Goal: Task Accomplishment & Management: Complete application form

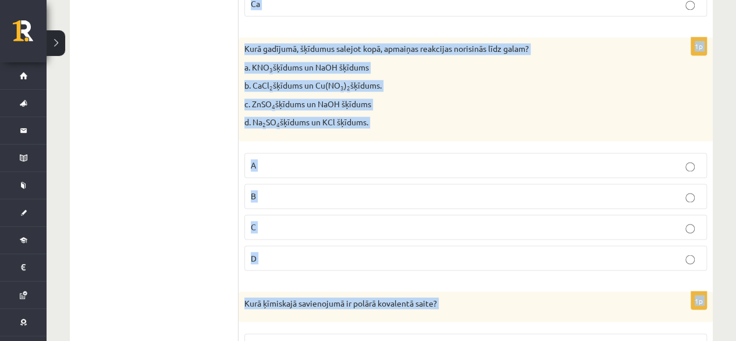
scroll to position [5393, 0]
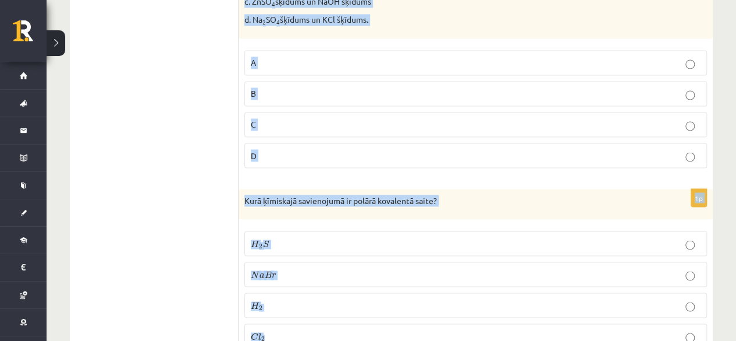
drag, startPoint x: 242, startPoint y: 79, endPoint x: 339, endPoint y: 296, distance: 237.9
copy form "Kurā savienojumā slāpekļa oksidēšanas pakāpe ir +3? N H 3 N H 3 N 2 O 3 N 2 O 3…"
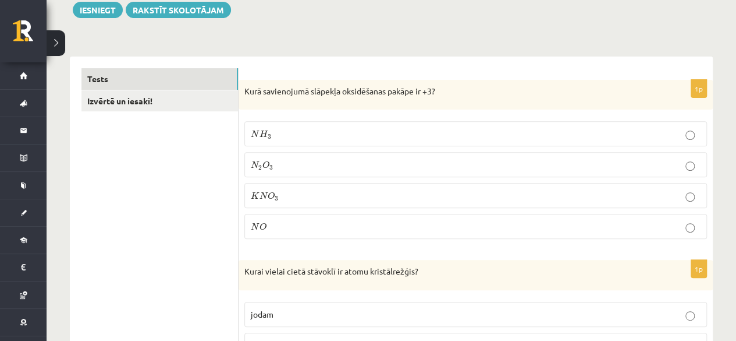
scroll to position [149, 0]
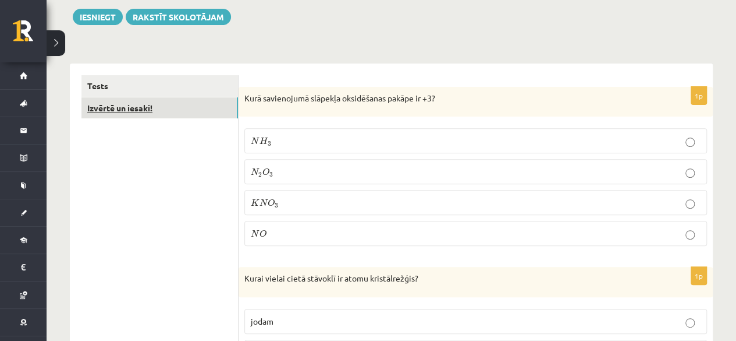
click at [128, 107] on link "Izvērtē un iesaki!" at bounding box center [160, 108] width 157 height 22
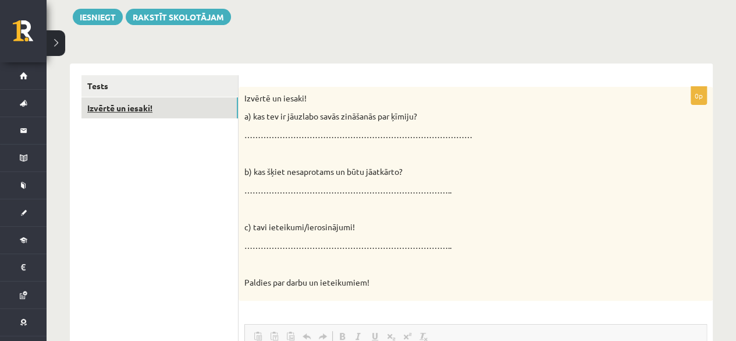
scroll to position [0, 0]
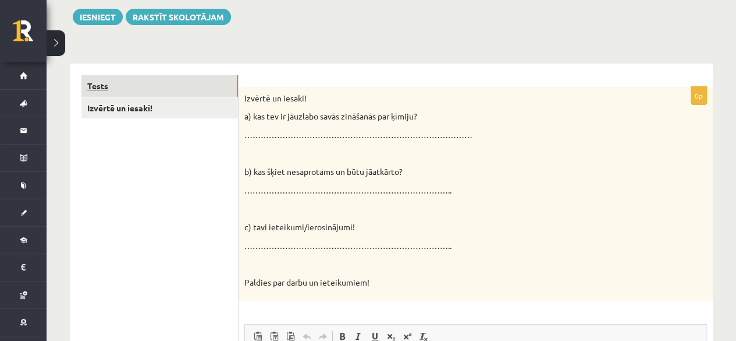
click at [173, 86] on link "Tests" at bounding box center [160, 86] width 157 height 22
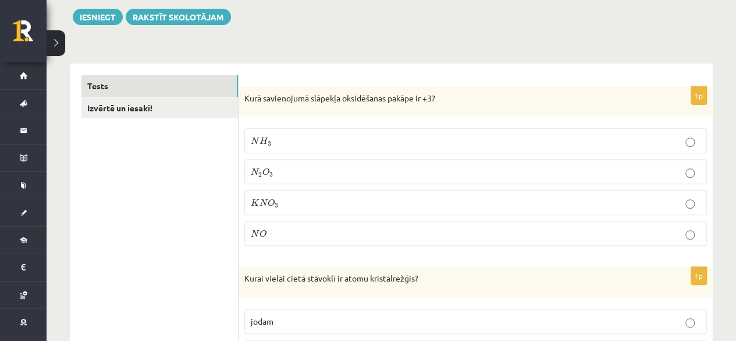
click at [317, 167] on p "N 2 O 3 N 2 O 3" at bounding box center [476, 171] width 450 height 12
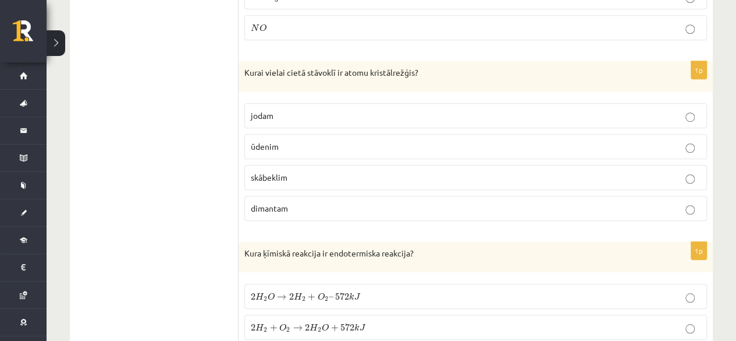
scroll to position [417, 0]
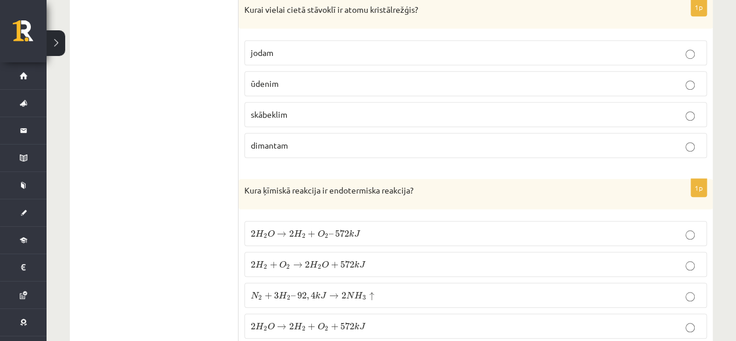
click at [641, 145] on p "dimantam" at bounding box center [476, 145] width 450 height 12
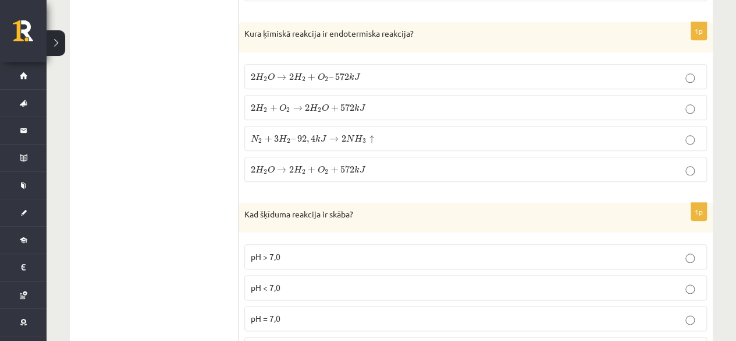
scroll to position [581, 0]
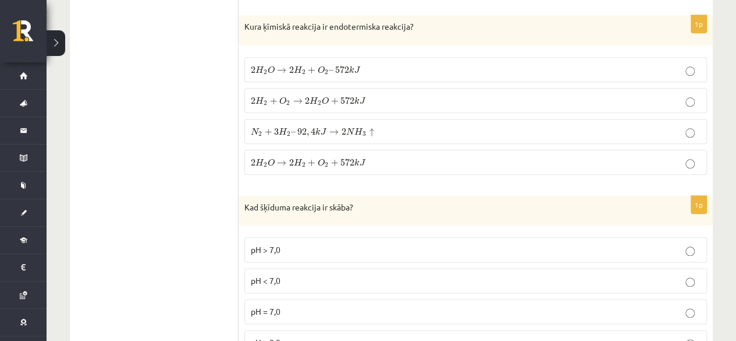
click at [302, 70] on span "2" at bounding box center [303, 72] width 3 height 5
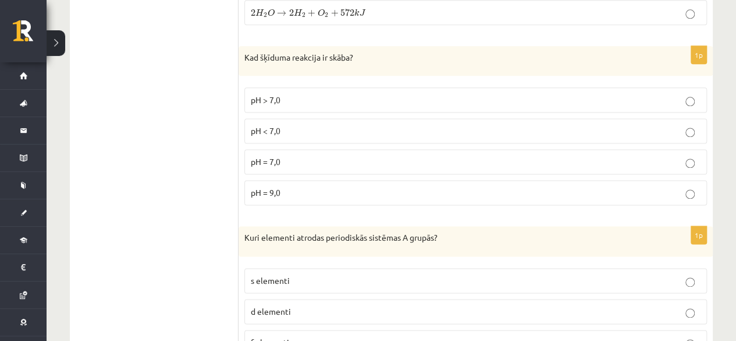
scroll to position [752, 0]
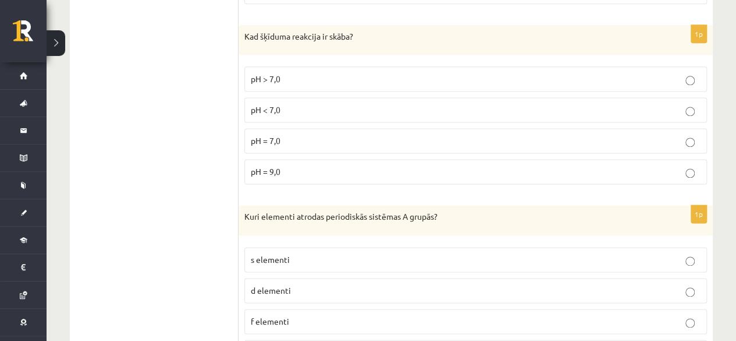
click at [283, 97] on label "pH < 7,0" at bounding box center [476, 109] width 463 height 25
click at [532, 254] on p "s elementi" at bounding box center [476, 259] width 450 height 12
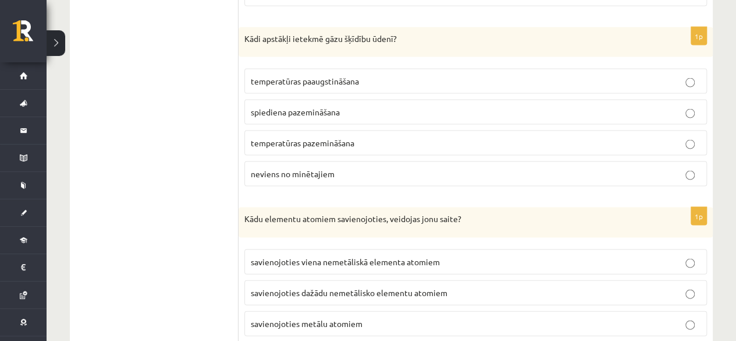
scroll to position [1124, 0]
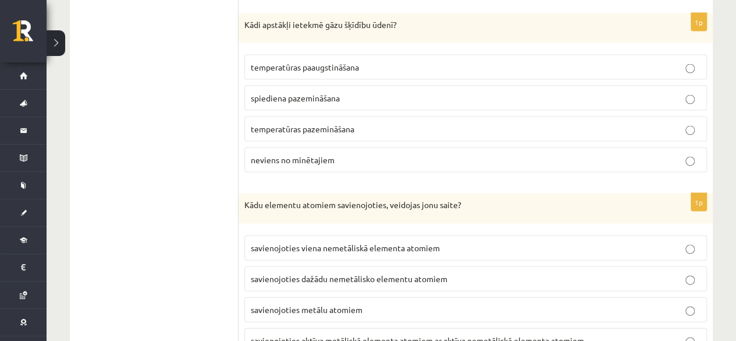
click at [333, 123] on span "temperatūras pazemināšana" at bounding box center [303, 128] width 104 height 10
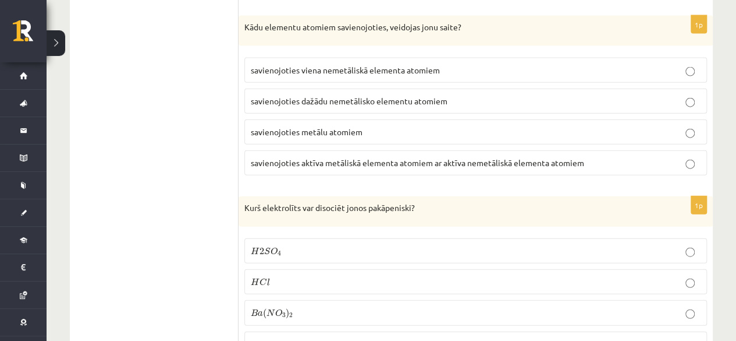
scroll to position [1336, 0]
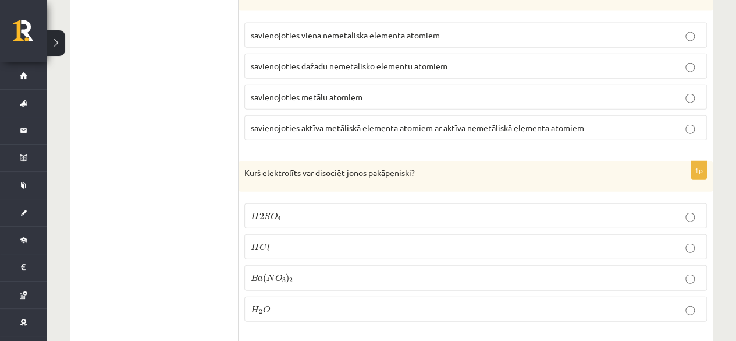
click at [370, 122] on span "savienojoties aktīva metāliskā elementa atomiem ar aktīva nemetāliskā elementa …" at bounding box center [418, 127] width 334 height 10
click at [292, 210] on p "H 2 S O 4 H 2 S O 4" at bounding box center [476, 216] width 450 height 12
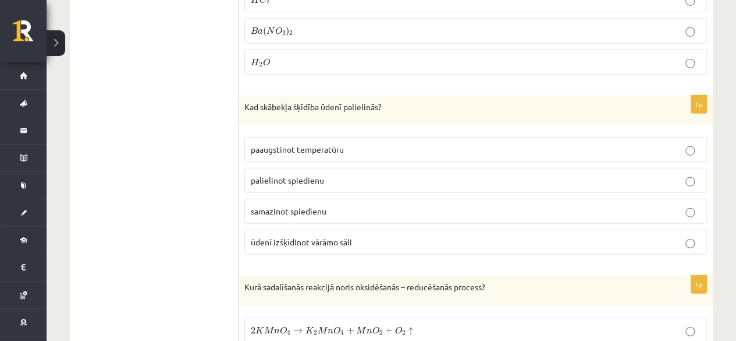
scroll to position [1597, 0]
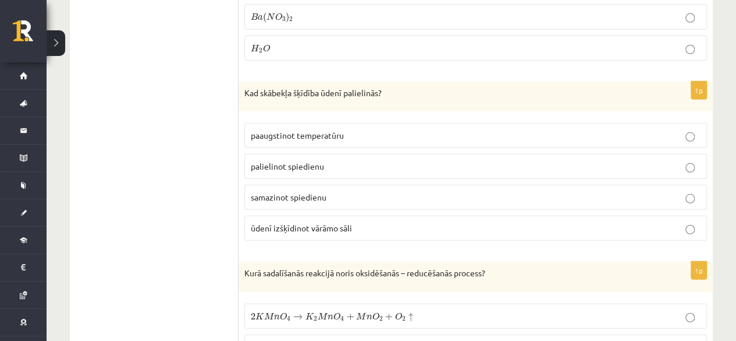
click at [307, 161] on span "palielinot spiedienu" at bounding box center [287, 166] width 73 height 10
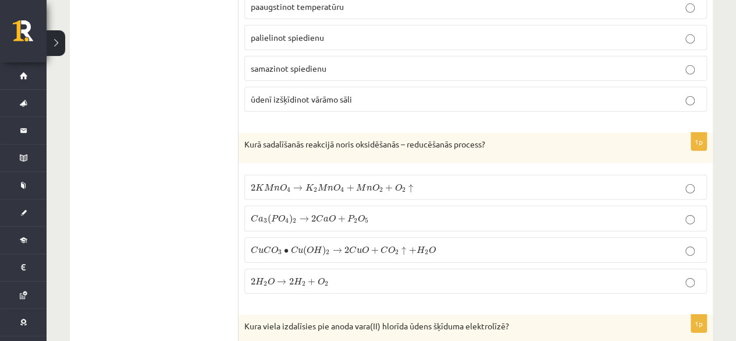
scroll to position [1809, 0]
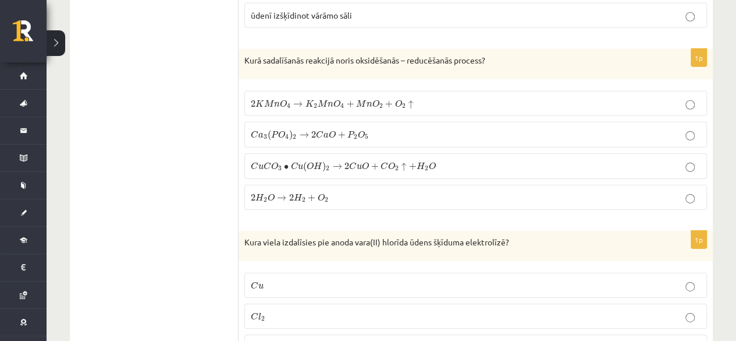
click at [296, 99] on span "2 K M n O 4 → K 2 M n O 4 + M n O 2 + O 2 ↑ 2 K M n O 4 → K 2 M n O 4 + M n O 2…" at bounding box center [332, 104] width 162 height 10
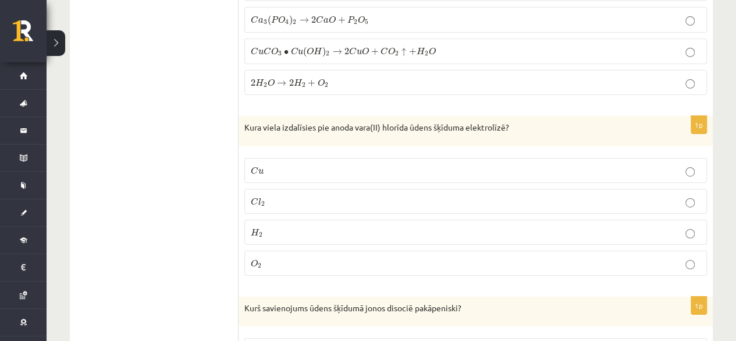
scroll to position [1979, 0]
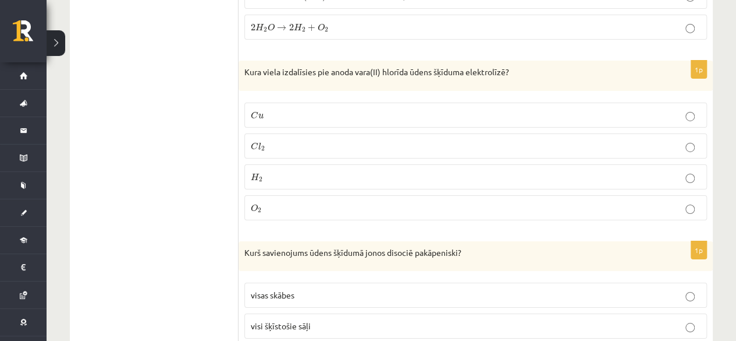
click at [318, 140] on p "C l 2 C l 2" at bounding box center [476, 146] width 450 height 12
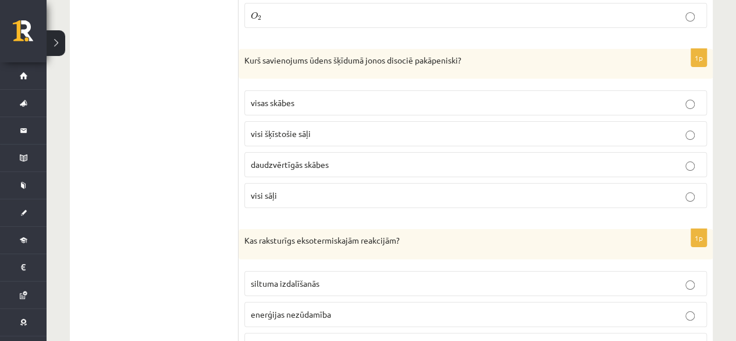
scroll to position [2165, 0]
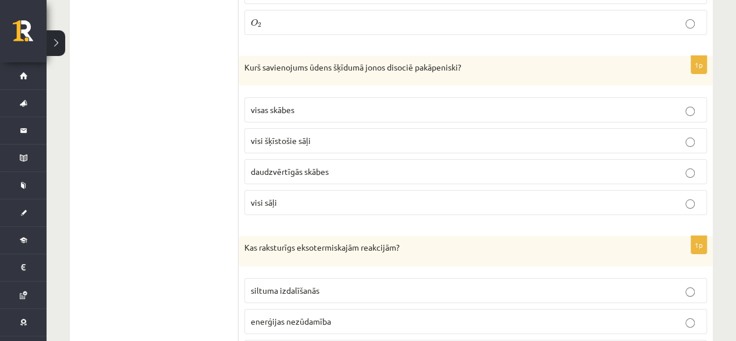
click at [300, 159] on label "daudzvērtīgās skābes" at bounding box center [476, 171] width 463 height 25
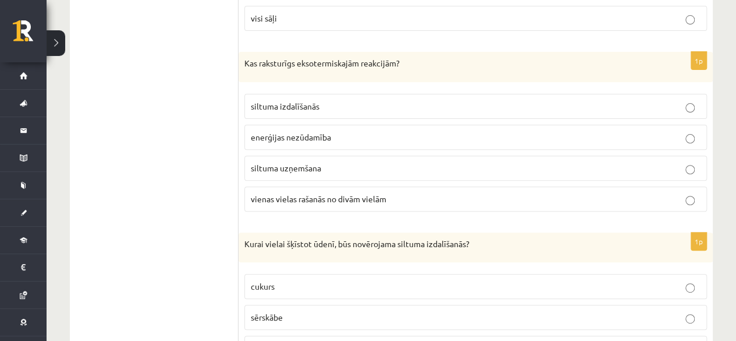
scroll to position [2390, 0]
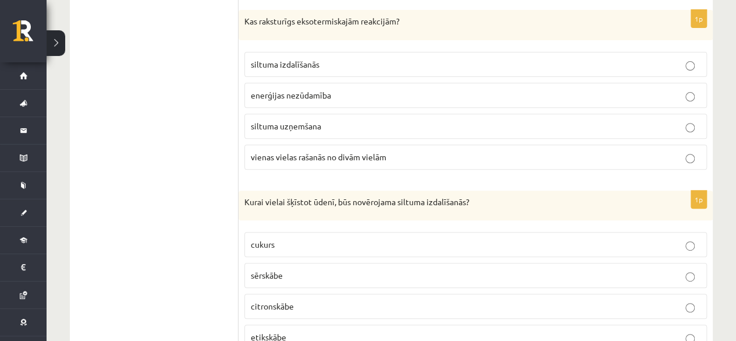
click at [330, 120] on p "siltuma uzņemšana" at bounding box center [476, 126] width 450 height 12
click at [292, 52] on label "siltuma izdalīšanās" at bounding box center [476, 64] width 463 height 25
click at [266, 270] on span "sērskābe" at bounding box center [267, 275] width 32 height 10
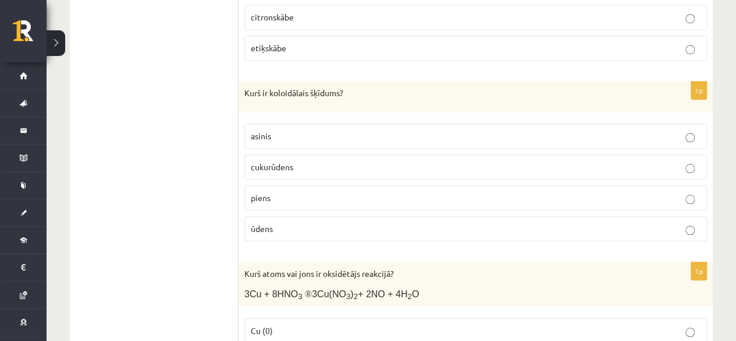
scroll to position [2686, 0]
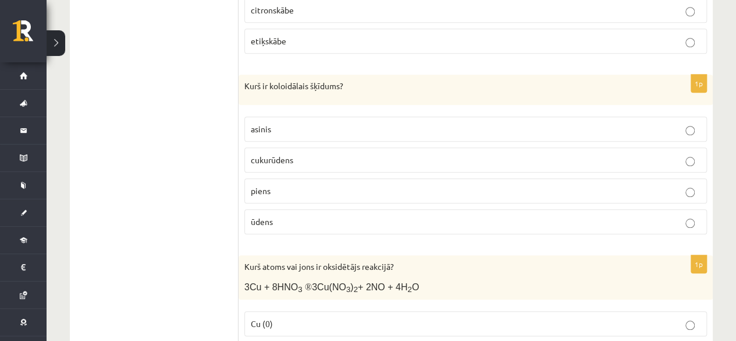
click at [311, 178] on label "piens" at bounding box center [476, 190] width 463 height 25
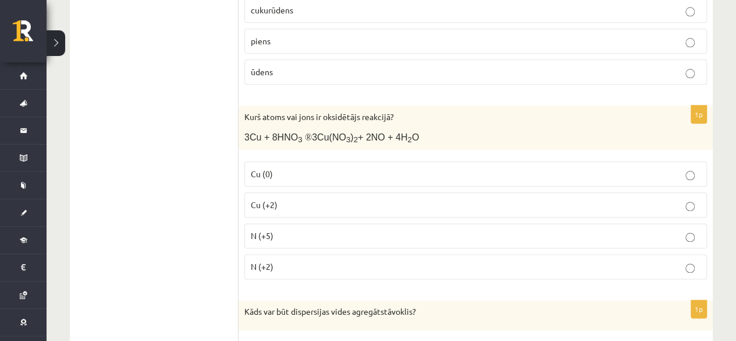
scroll to position [2864, 0]
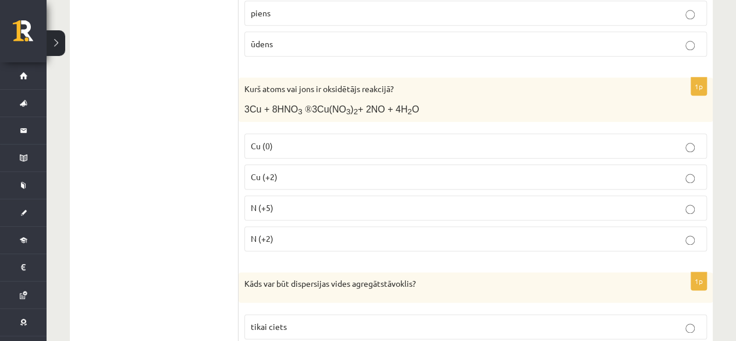
click at [566, 195] on label "N (+5)" at bounding box center [476, 207] width 463 height 25
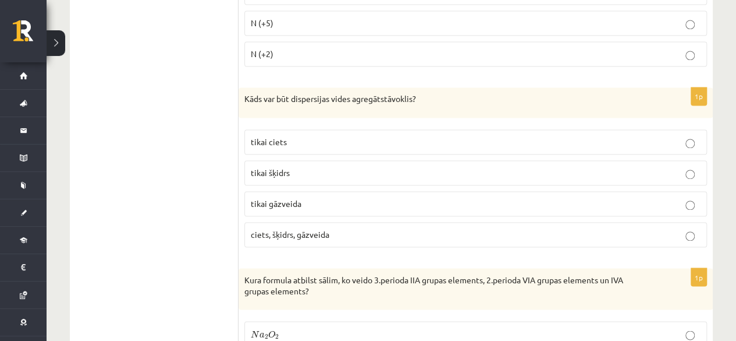
scroll to position [3055, 0]
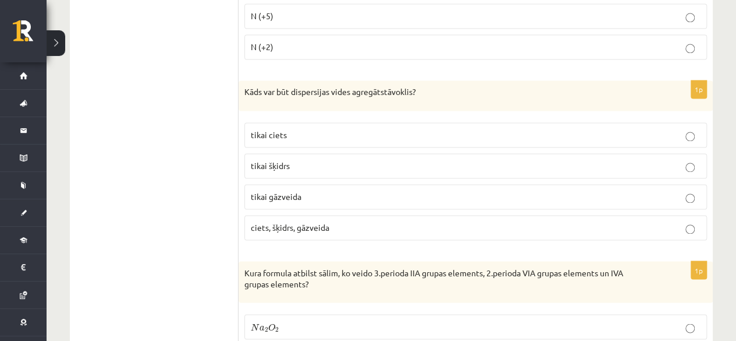
click at [304, 222] on span "ciets, šķidrs, gāzveida" at bounding box center [290, 227] width 79 height 10
drag, startPoint x: 304, startPoint y: 201, endPoint x: 611, endPoint y: 156, distance: 310.1
click at [611, 156] on fieldset "tikai ciets tikai šķidrs tikai gāzveida ciets, šķidrs, gāzveida" at bounding box center [476, 179] width 463 height 127
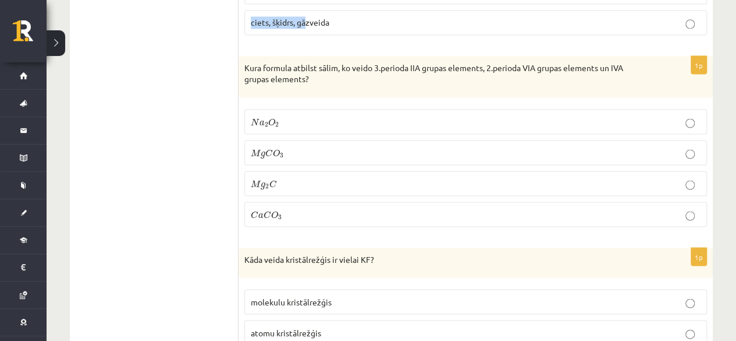
scroll to position [3267, 0]
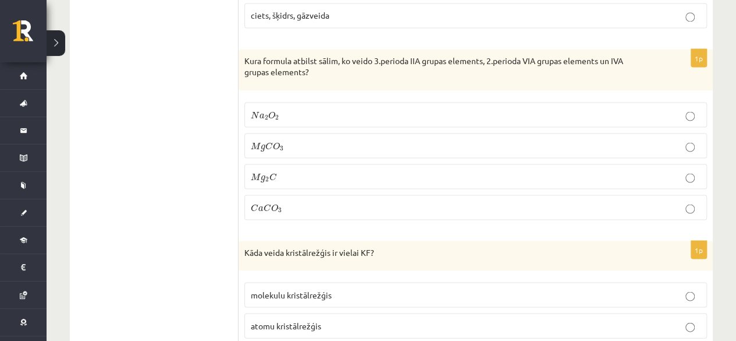
click at [296, 139] on p "M g C O 3 M g C O 3" at bounding box center [476, 145] width 450 height 12
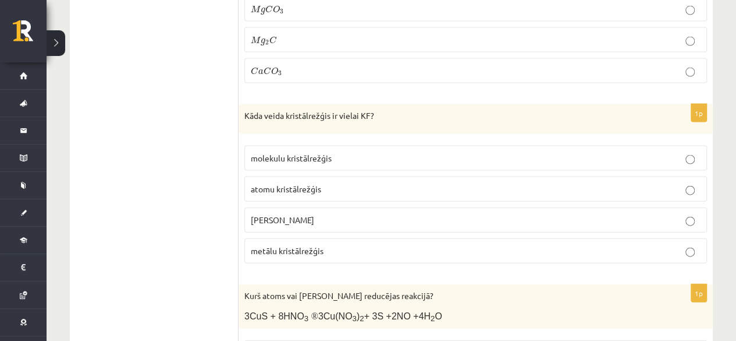
scroll to position [3424, 0]
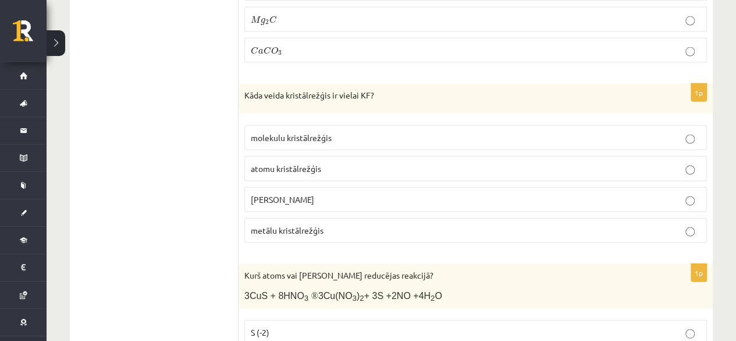
click at [296, 194] on span "jonu kristālrežģis" at bounding box center [282, 199] width 63 height 10
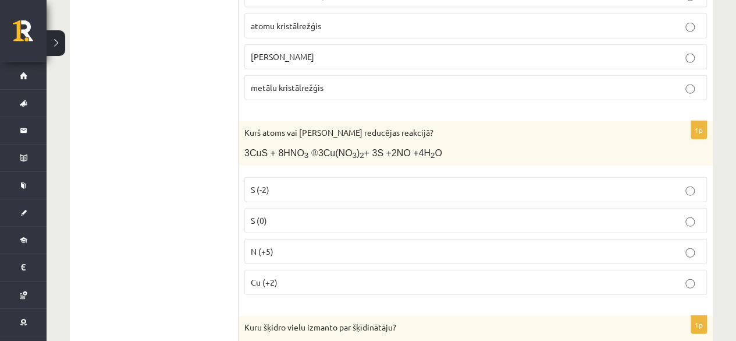
scroll to position [3574, 0]
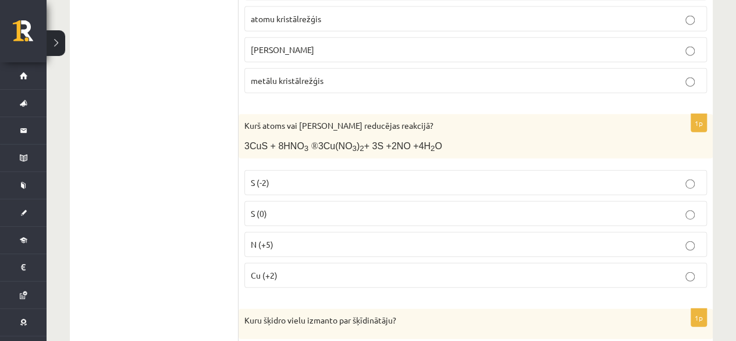
click at [646, 222] on fieldset "S (-2) S (0) N (+5) Cu (+2)" at bounding box center [476, 227] width 463 height 127
click at [649, 238] on p "N (+5)" at bounding box center [476, 244] width 450 height 12
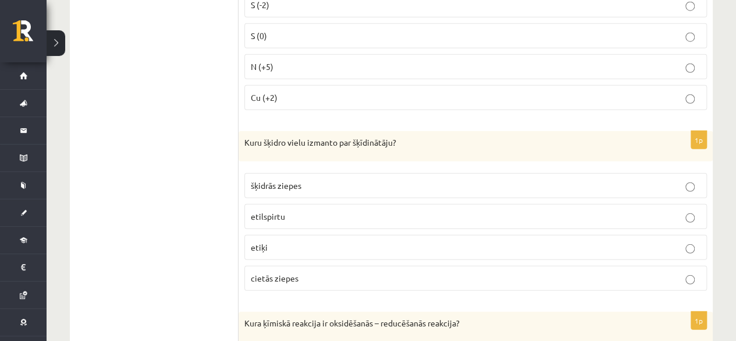
scroll to position [3758, 0]
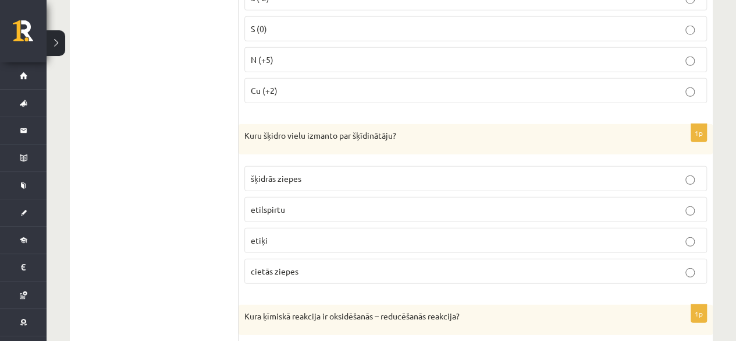
click at [306, 203] on p "etilspirtu" at bounding box center [476, 209] width 450 height 12
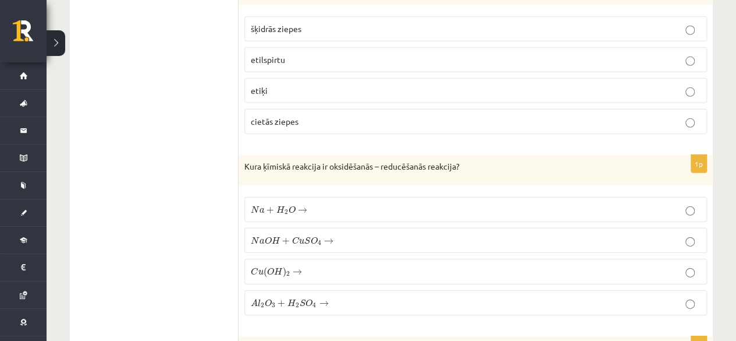
scroll to position [3971, 0]
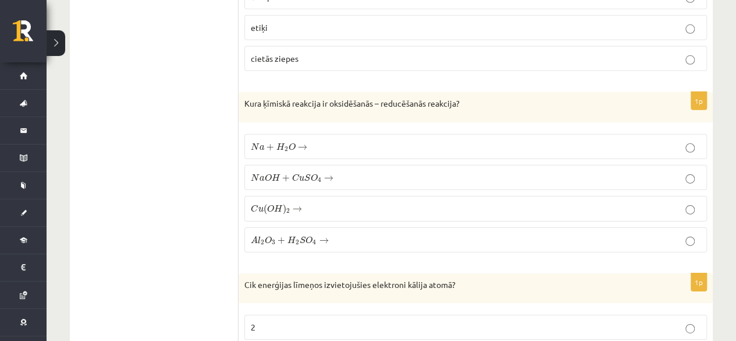
click at [292, 143] on span "O" at bounding box center [291, 147] width 7 height 8
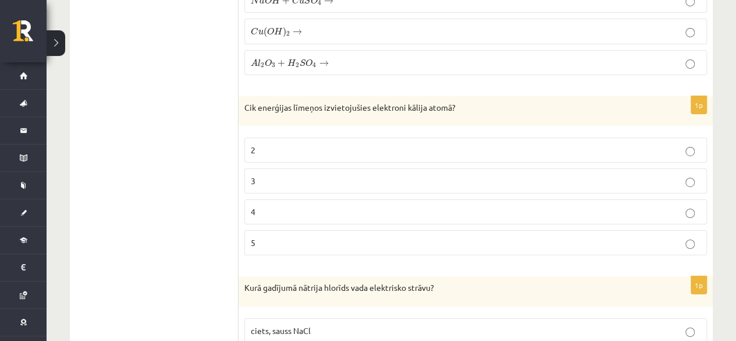
scroll to position [4169, 0]
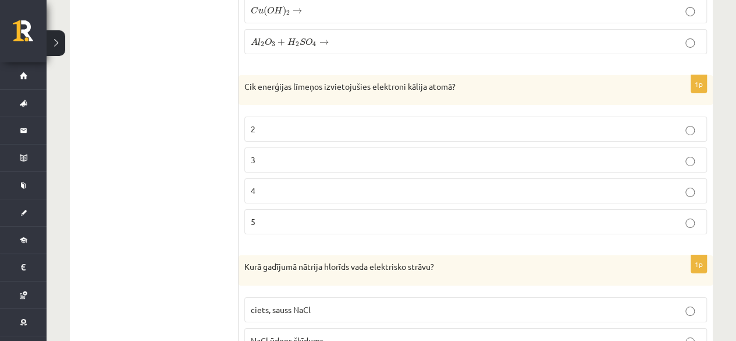
click at [678, 185] on p "4" at bounding box center [476, 191] width 450 height 12
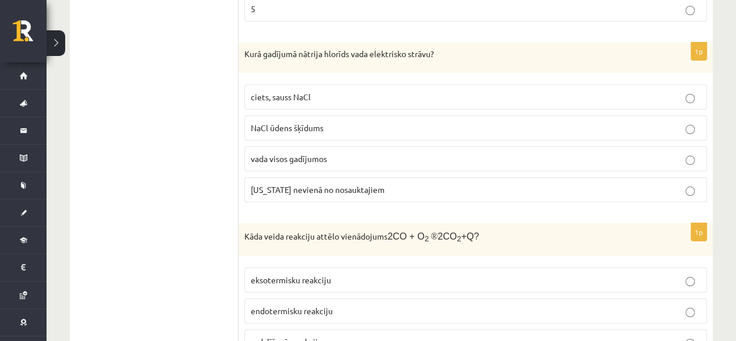
scroll to position [4409, 0]
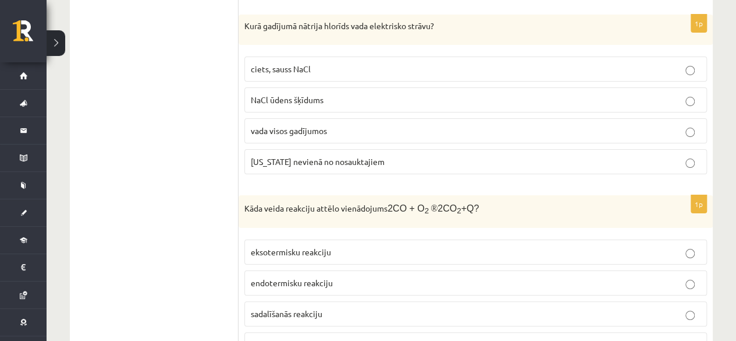
click at [327, 94] on p "NaCl ūdens šķīdums" at bounding box center [476, 100] width 450 height 12
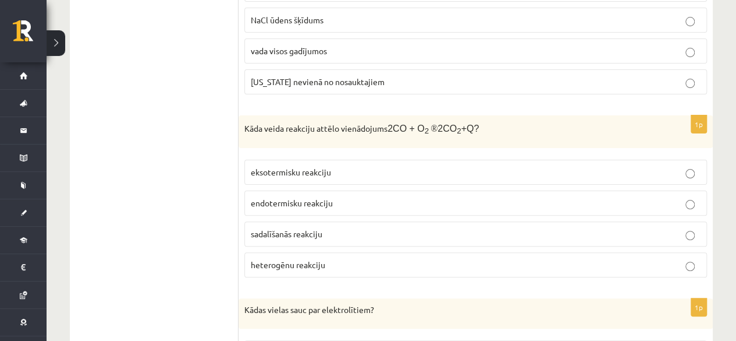
scroll to position [4496, 0]
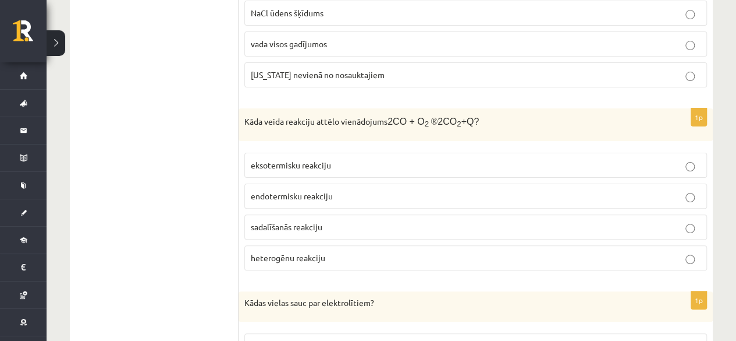
click at [295, 159] on p "eksotermisku reakciju" at bounding box center [476, 165] width 450 height 12
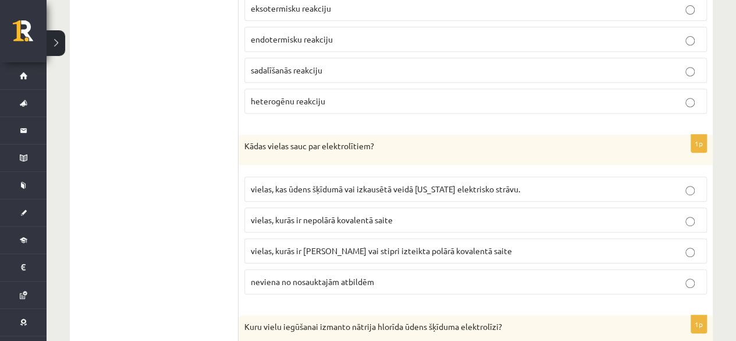
scroll to position [4666, 0]
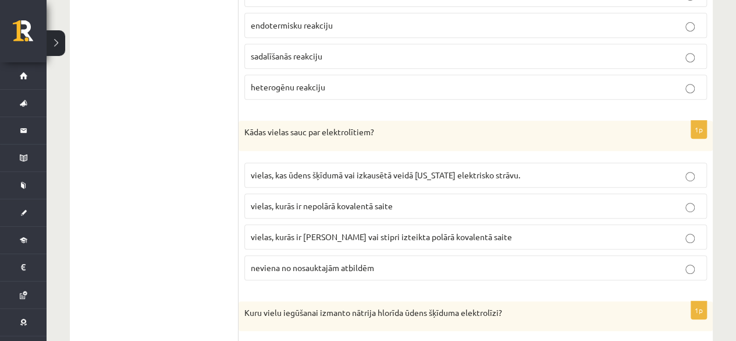
click at [363, 231] on p "vielas, kurās ir jonu saite vai stipri izteikta polārā kovalentā saite" at bounding box center [476, 237] width 450 height 12
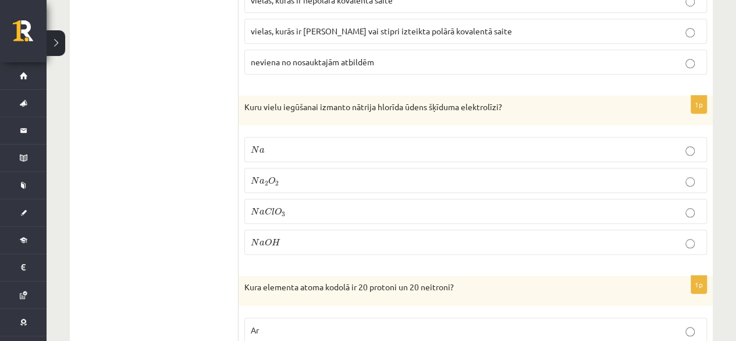
scroll to position [4900, 0]
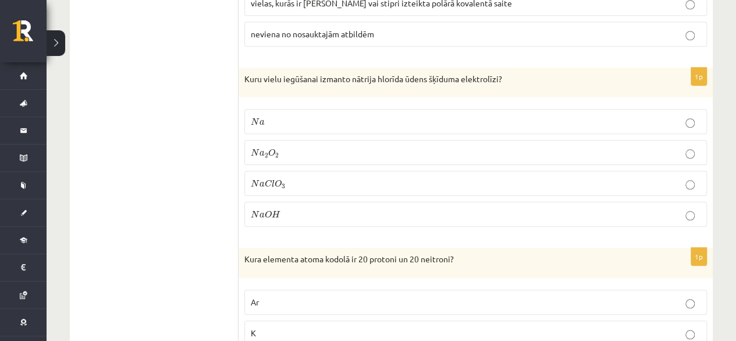
click at [331, 208] on p "N a O H N a O H" at bounding box center [476, 214] width 450 height 12
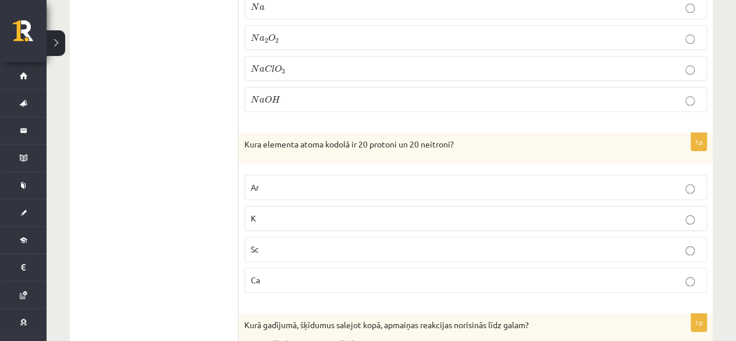
scroll to position [5049, 0]
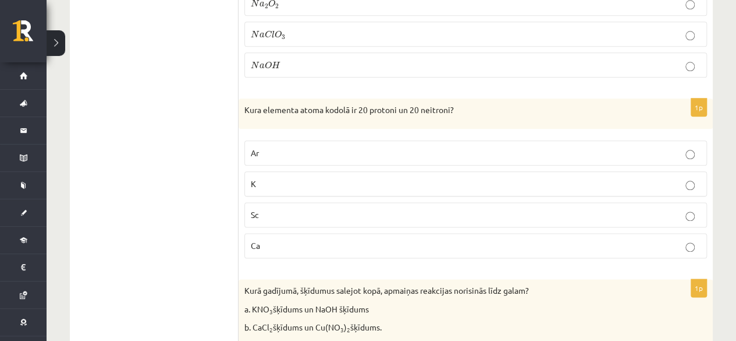
click at [511, 239] on p "Ca" at bounding box center [476, 245] width 450 height 12
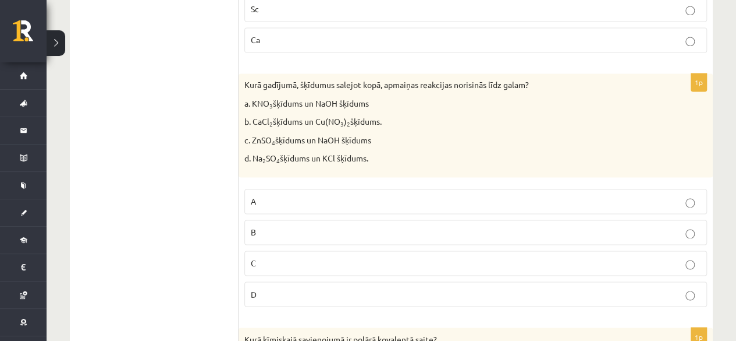
scroll to position [5296, 0]
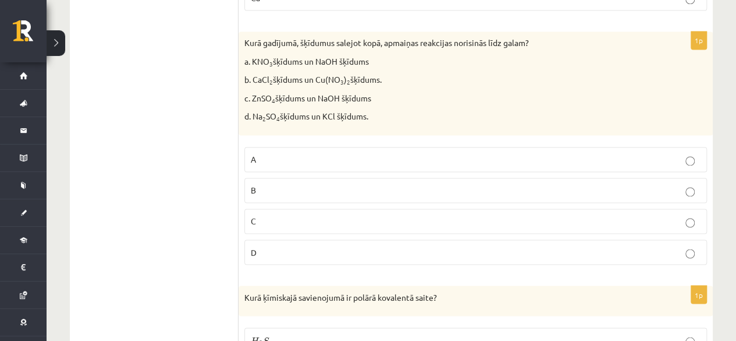
click at [677, 215] on p "C" at bounding box center [476, 221] width 450 height 12
click at [508, 327] on label "H 2 S H 2 S" at bounding box center [476, 339] width 463 height 25
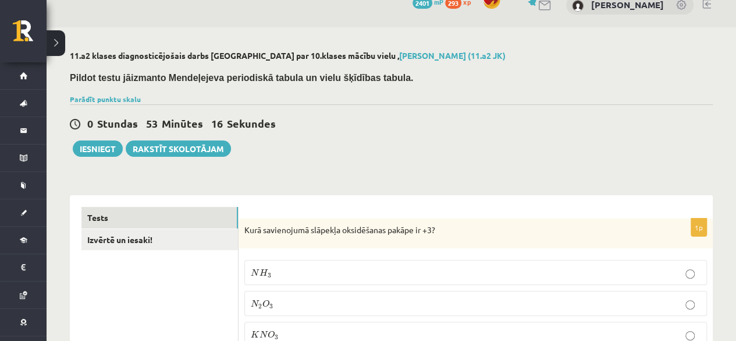
scroll to position [0, 0]
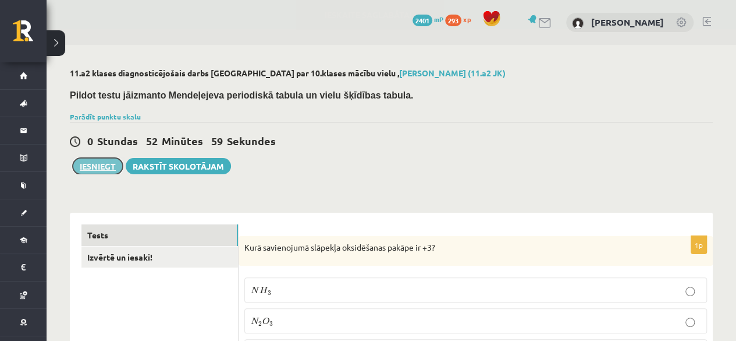
click at [101, 166] on button "Iesniegt" at bounding box center [98, 166] width 50 height 16
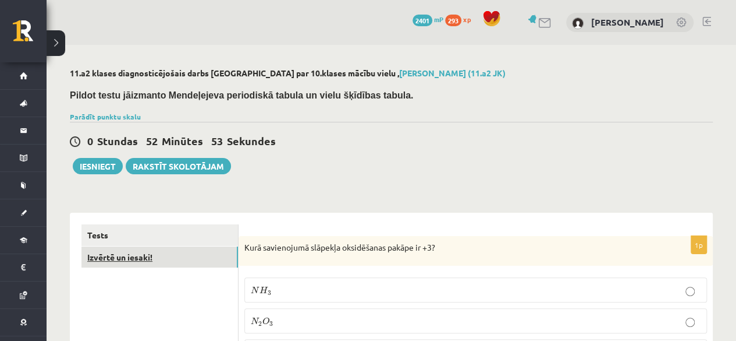
click at [173, 263] on link "Izvērtē un iesaki!" at bounding box center [160, 257] width 157 height 22
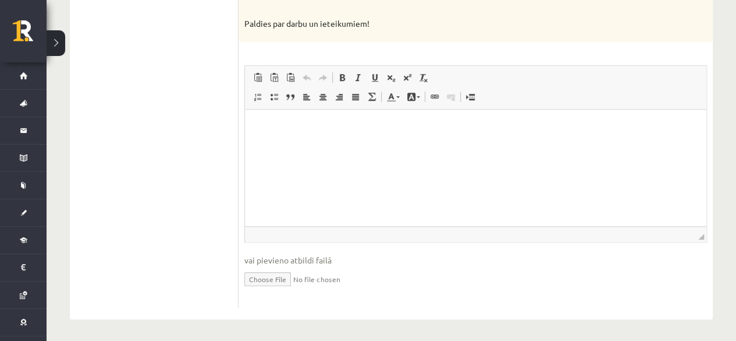
scroll to position [31, 0]
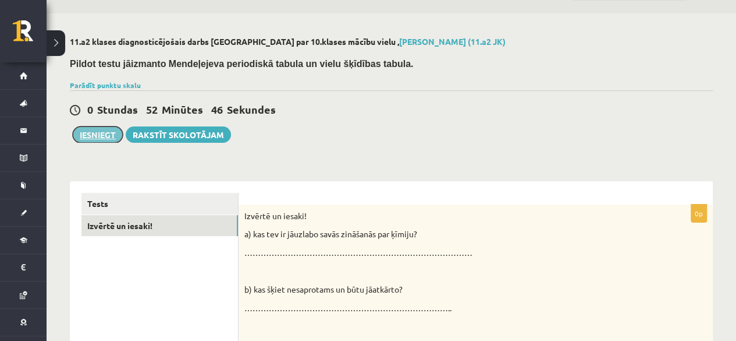
click at [101, 136] on button "Iesniegt" at bounding box center [98, 134] width 50 height 16
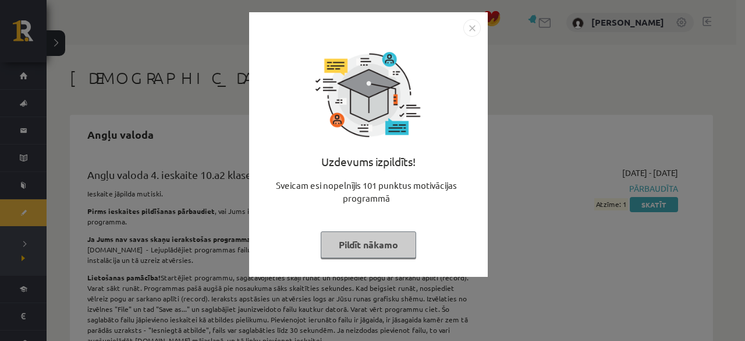
click at [374, 251] on button "Pildīt nākamo" at bounding box center [368, 244] width 95 height 27
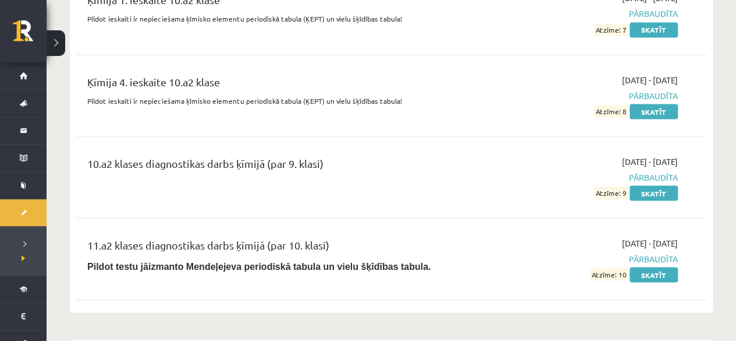
scroll to position [3289, 0]
